Goal: Transaction & Acquisition: Purchase product/service

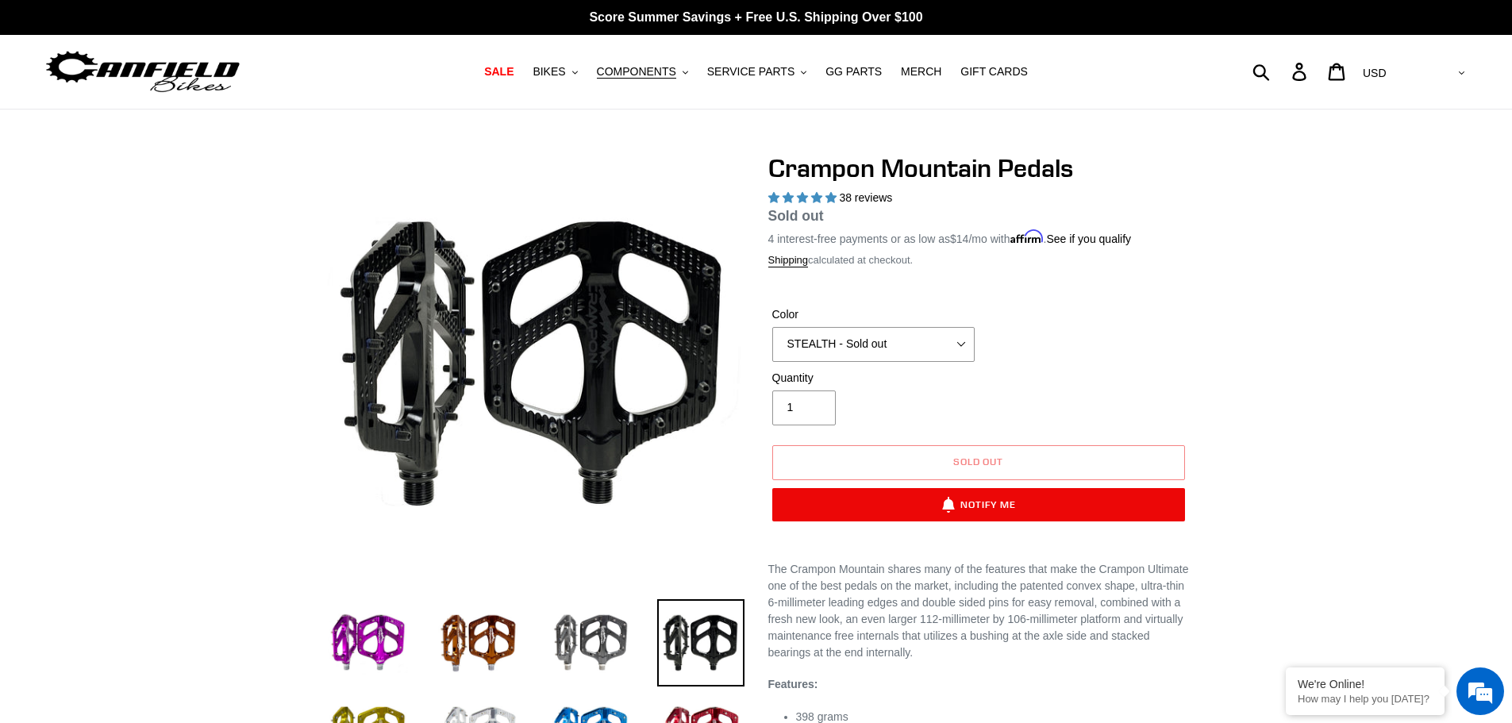
select select "highest-rating"
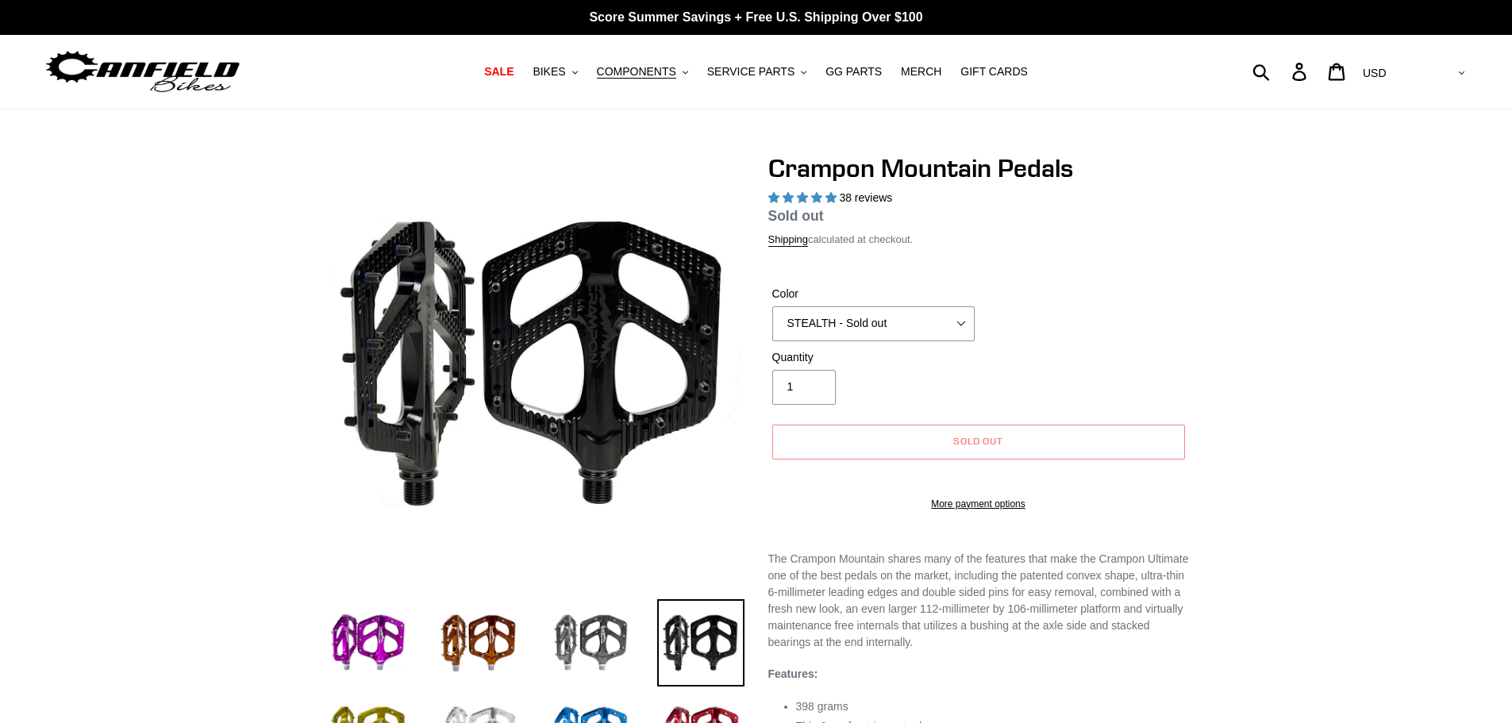
select select "highest-rating"
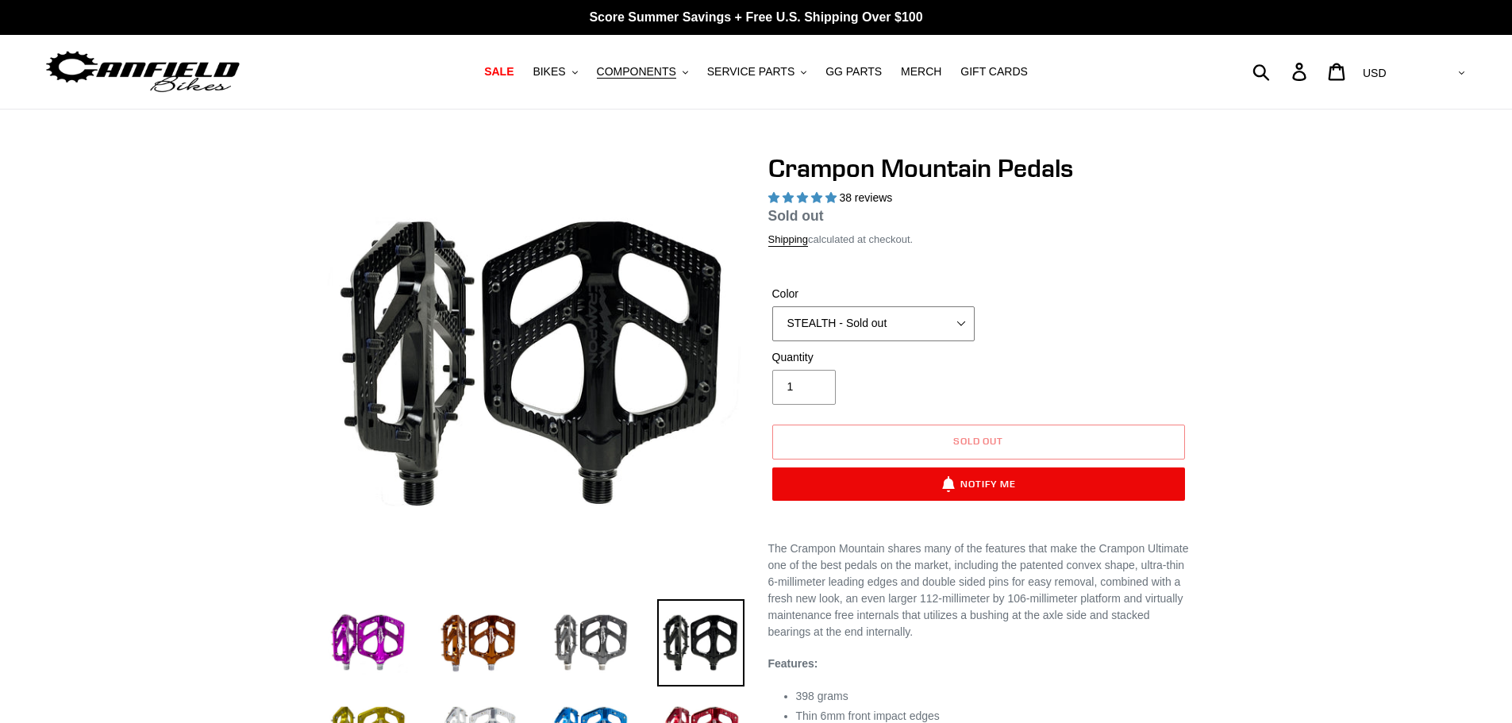
click at [893, 328] on select "GRAY BLACK STEALTH - Sold out POLISHED RED BLUE [GEOGRAPHIC_DATA] ORANGE PNW GR…" at bounding box center [873, 323] width 202 height 35
click at [772, 325] on select "GRAY BLACK STEALTH - Sold out POLISHED RED BLUE [GEOGRAPHIC_DATA] ORANGE PNW GR…" at bounding box center [873, 323] width 202 height 35
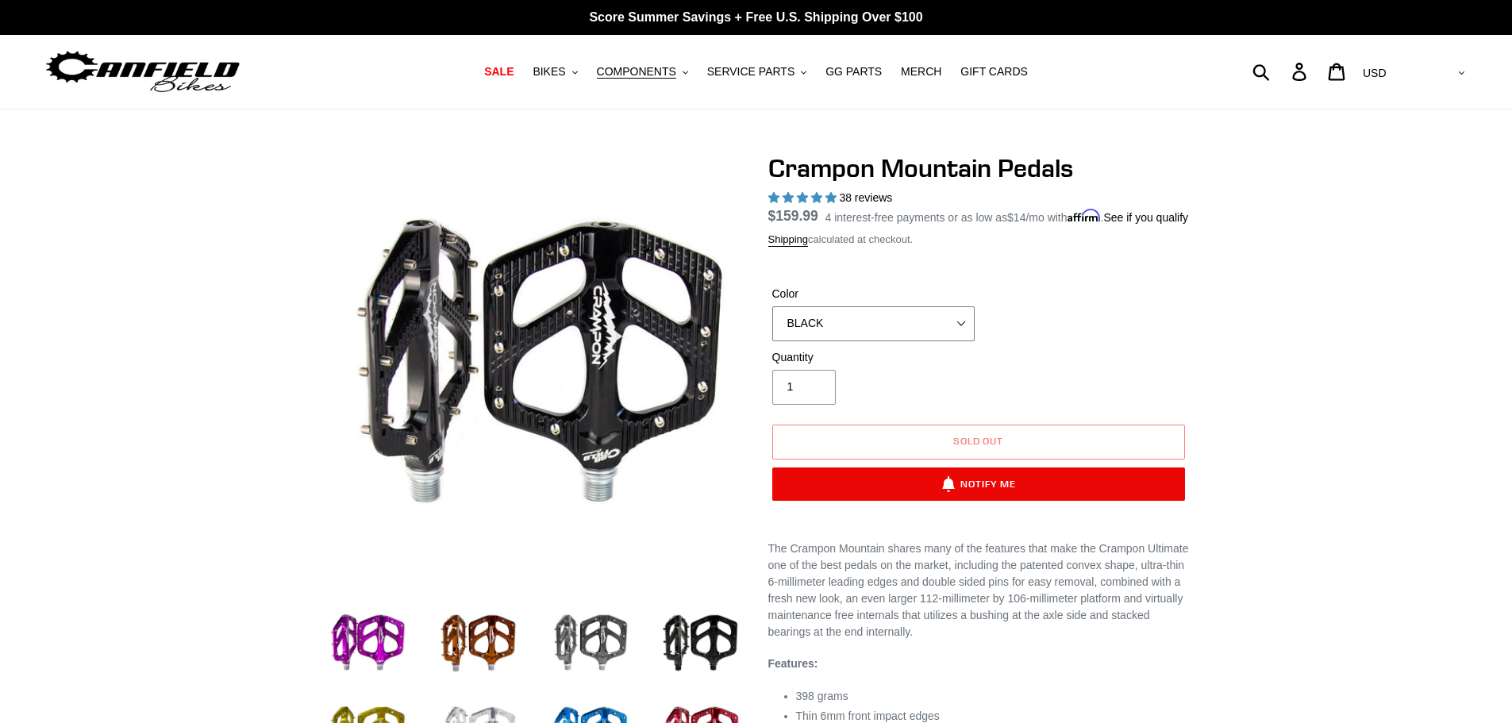
click at [882, 341] on select "GRAY BLACK STEALTH - Sold out POLISHED RED BLUE [GEOGRAPHIC_DATA] ORANGE PNW GR…" at bounding box center [873, 323] width 202 height 35
select select "STEALTH - Sold out"
click at [772, 325] on select "GRAY BLACK STEALTH - Sold out POLISHED RED BLUE [GEOGRAPHIC_DATA] ORANGE PNW GR…" at bounding box center [873, 323] width 202 height 35
